Goal: Task Accomplishment & Management: Manage account settings

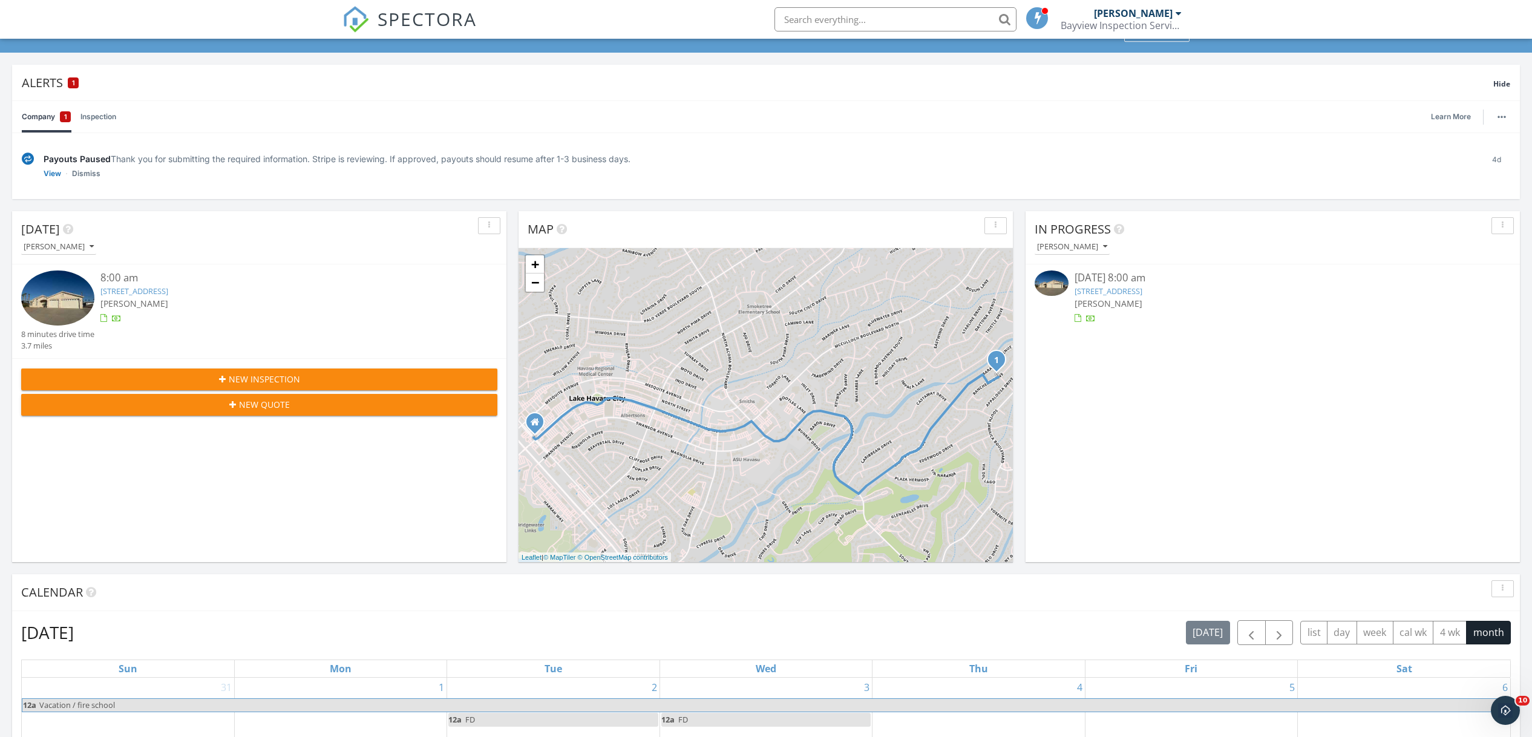
click at [168, 290] on link "2997 Ranchero Dr, Lake Havasu City, AZ 86406" at bounding box center [134, 291] width 68 height 11
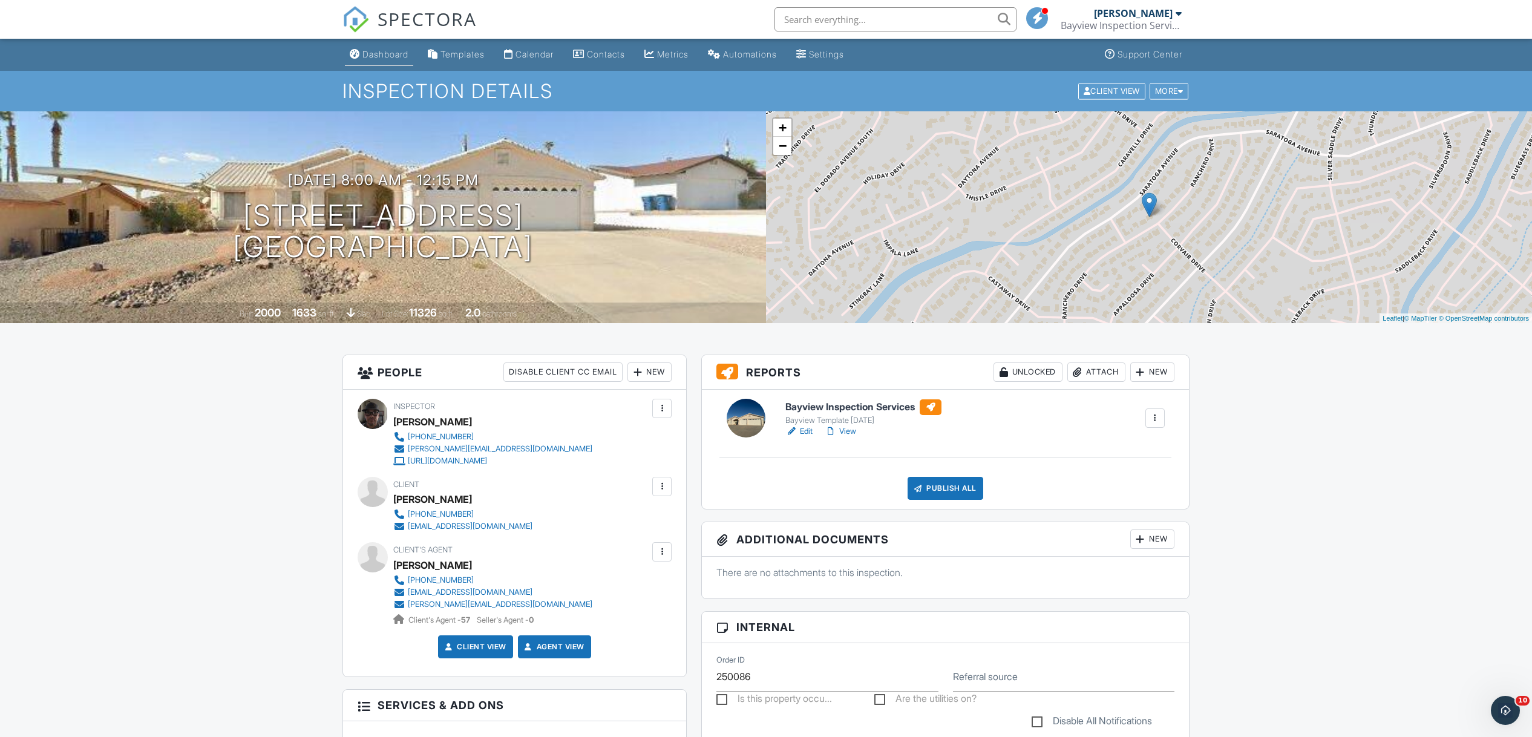
click at [392, 54] on div "Dashboard" at bounding box center [385, 54] width 46 height 10
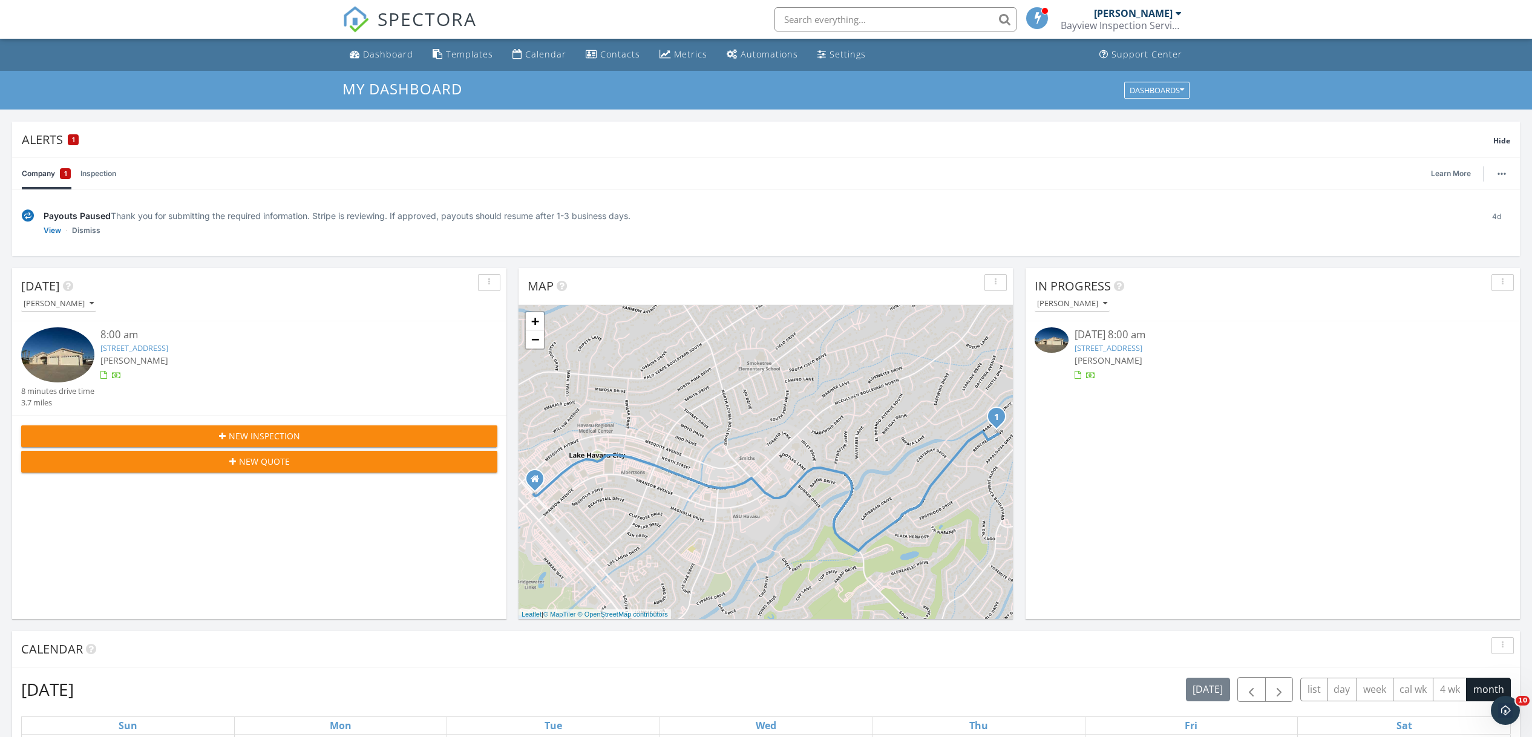
click at [40, 174] on link "Company 1" at bounding box center [46, 173] width 49 height 31
click at [79, 227] on link "Dismiss" at bounding box center [86, 230] width 28 height 12
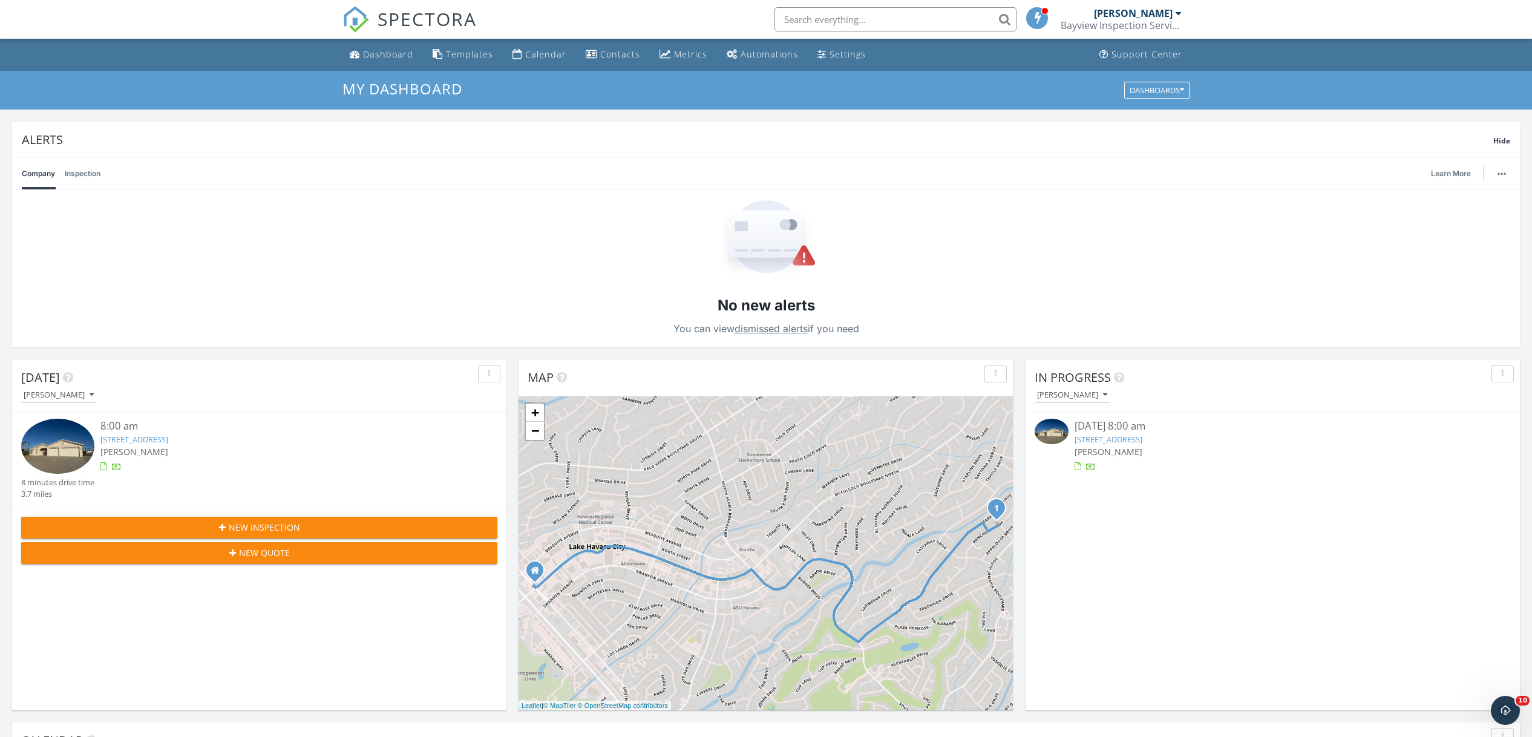
click at [168, 436] on link "2997 Ranchero Dr, Lake Havasu City, AZ 86406" at bounding box center [134, 439] width 68 height 11
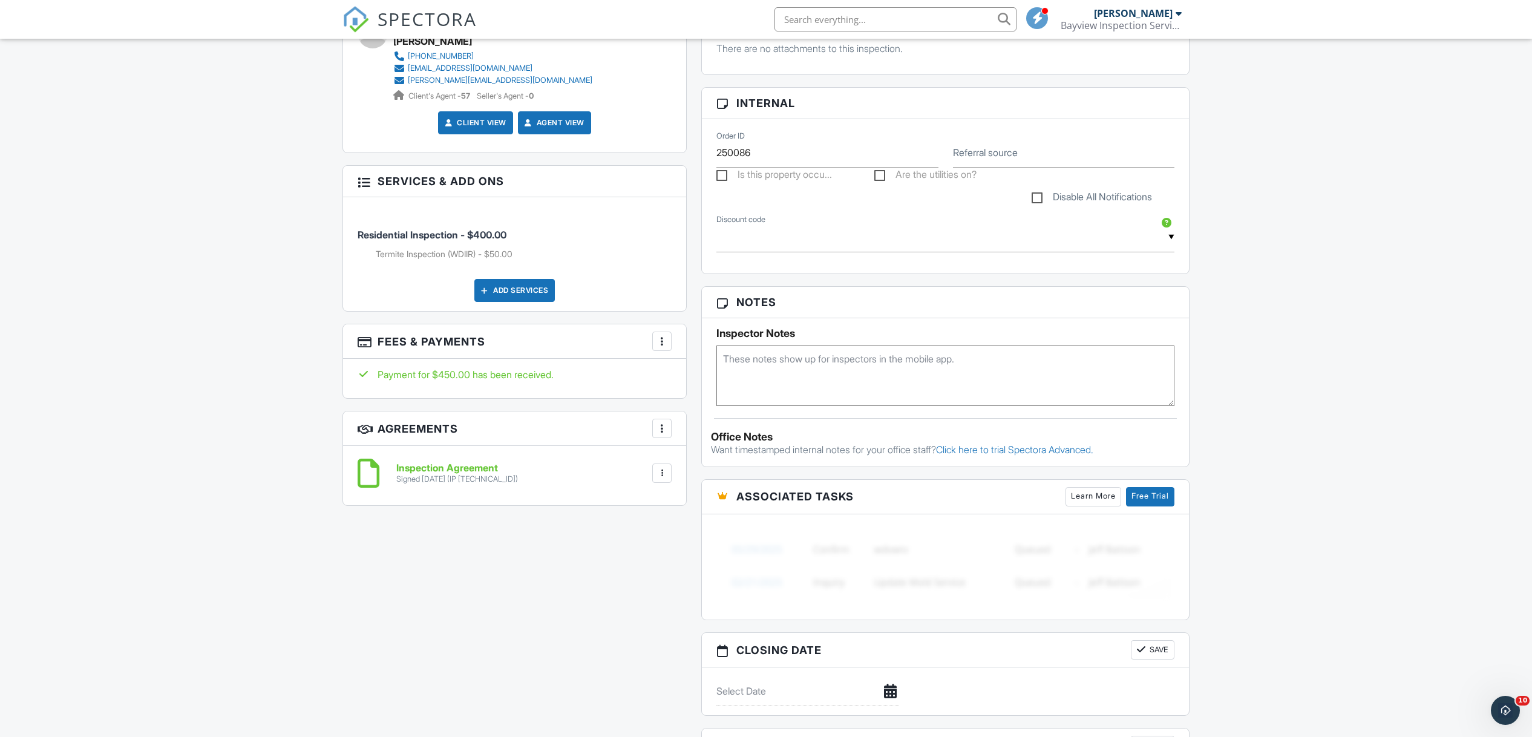
scroll to position [525, 0]
click at [434, 462] on h6 "Inspection Agreement" at bounding box center [457, 467] width 122 height 11
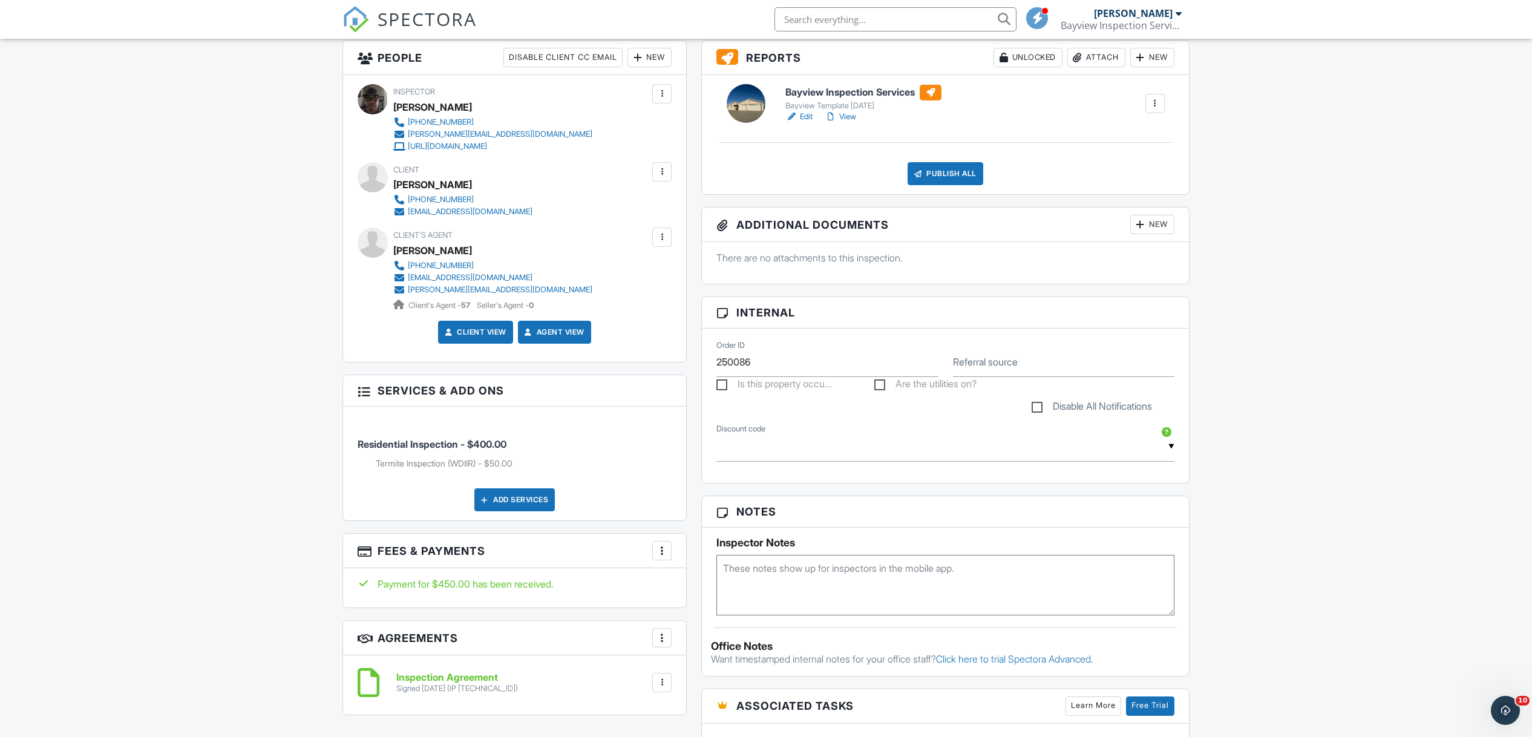
scroll to position [299, 0]
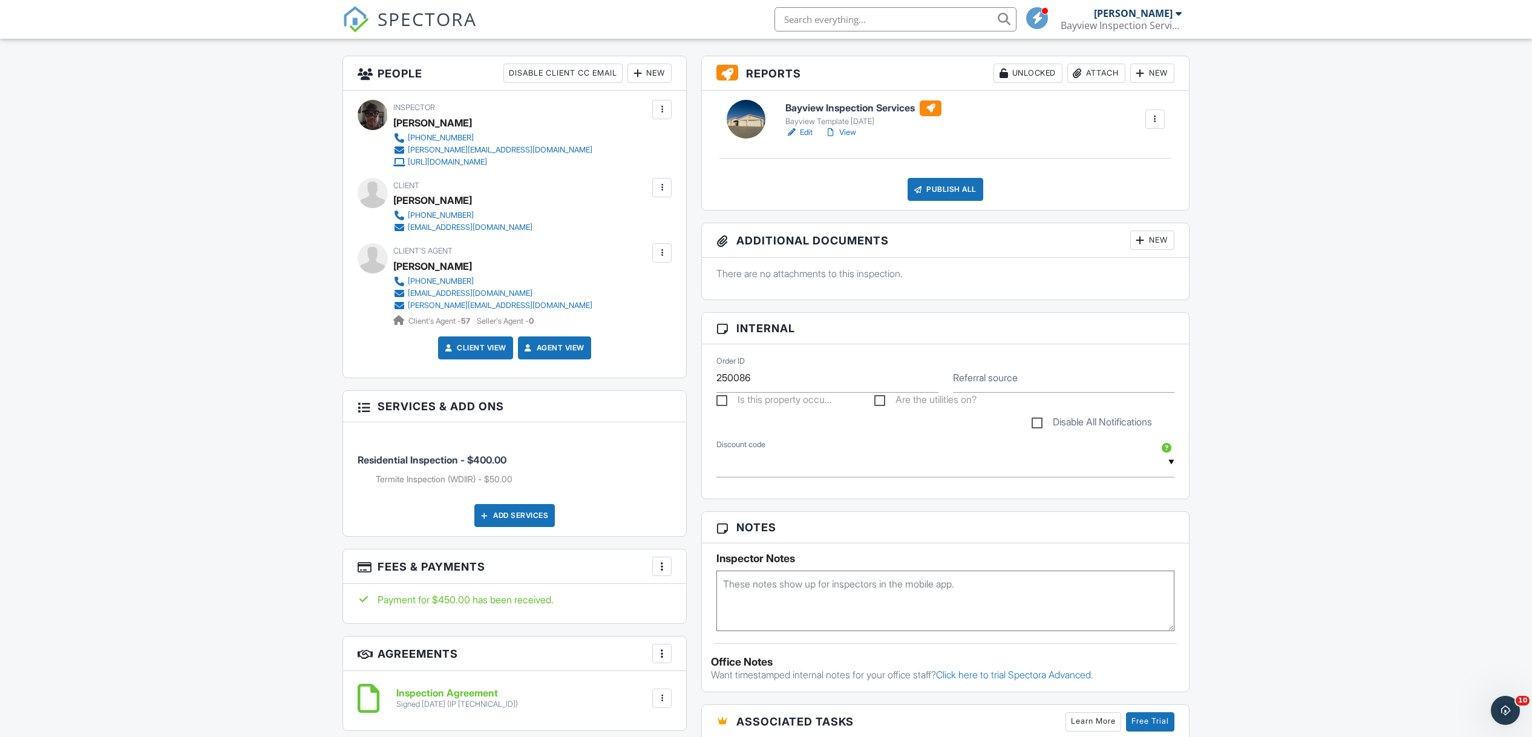
click at [806, 132] on link "Edit" at bounding box center [798, 132] width 27 height 12
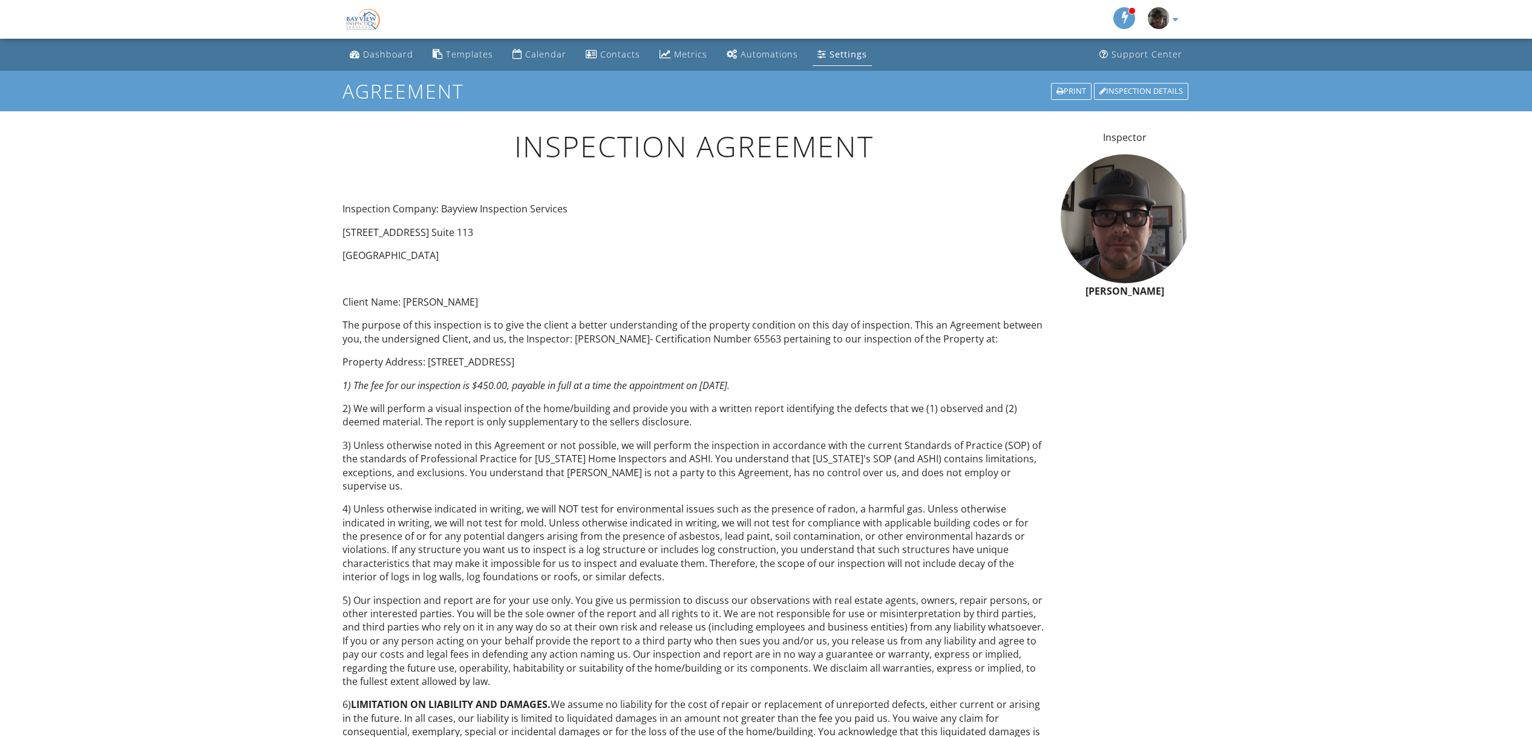
scroll to position [2, 0]
